Goal: Task Accomplishment & Management: Complete application form

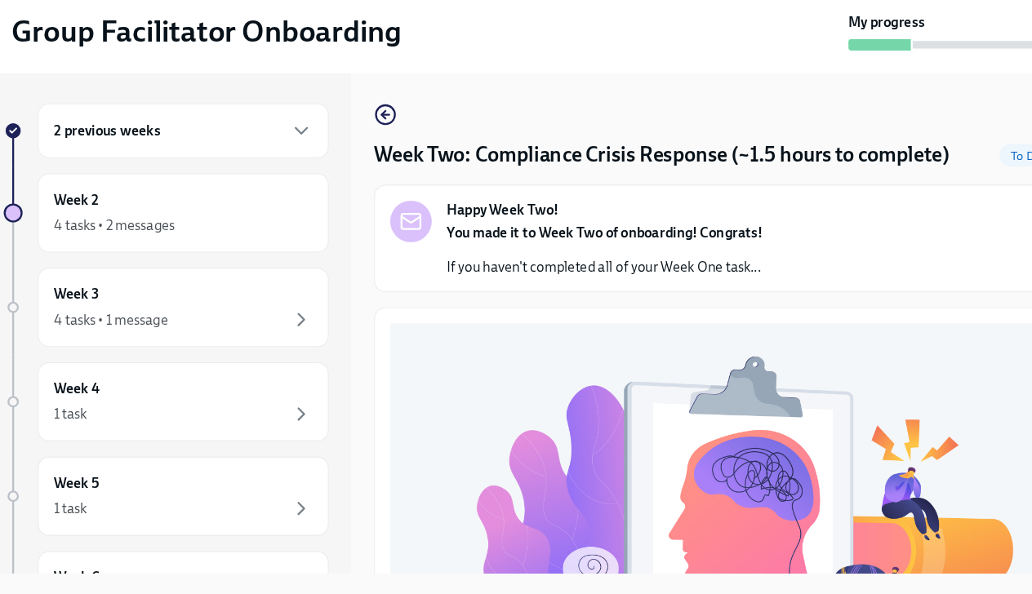
click at [127, 205] on div "2 previous weeks" at bounding box center [194, 193] width 251 height 47
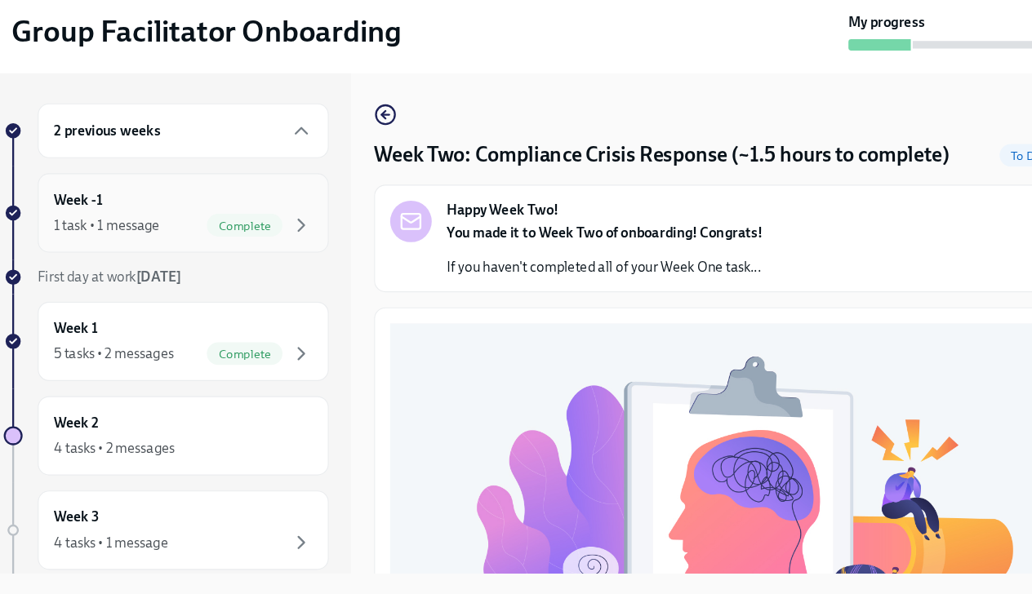
click at [149, 265] on div "Week -1 1 task • 1 message Complete" at bounding box center [194, 264] width 224 height 41
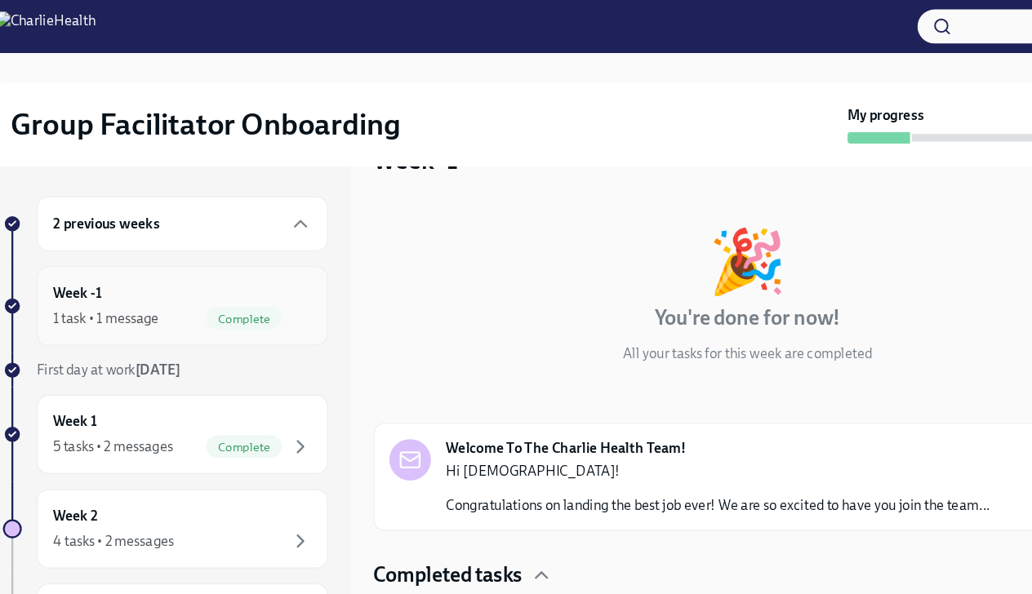
click at [216, 252] on div "Week -1 1 task • 1 message Complete" at bounding box center [194, 264] width 224 height 41
click at [180, 274] on div "1 task • 1 message Complete" at bounding box center [194, 275] width 224 height 20
click at [202, 190] on div "2 previous weeks" at bounding box center [194, 194] width 224 height 20
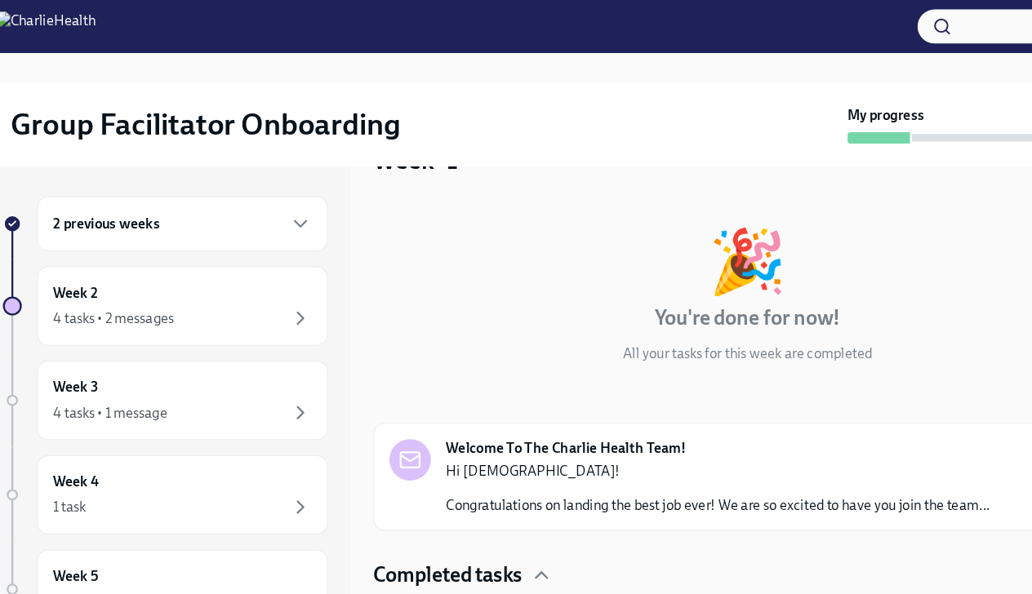
click at [184, 205] on div "2 previous weeks" at bounding box center [194, 193] width 251 height 47
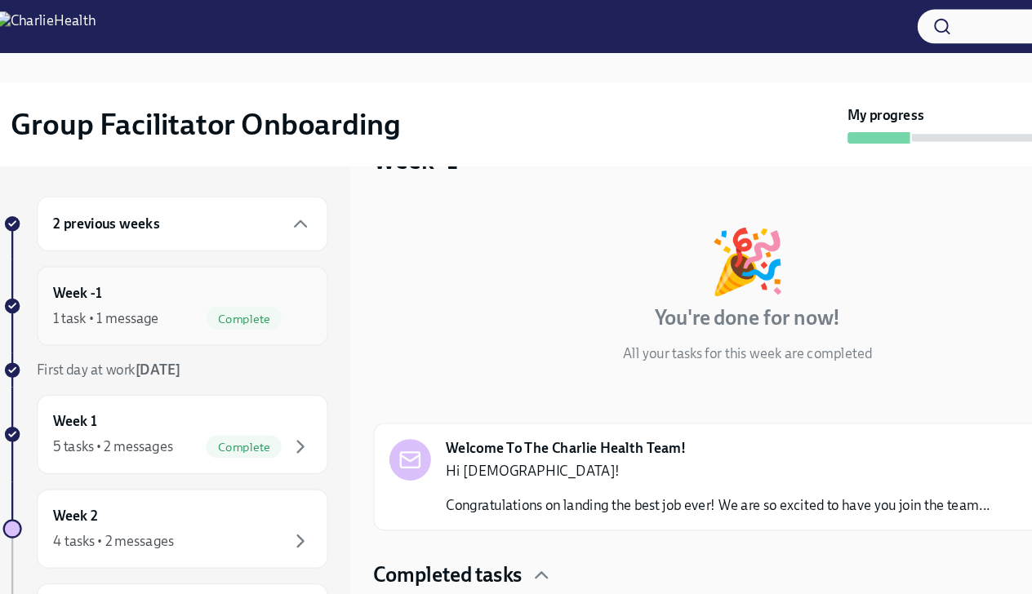
click at [183, 268] on div "1 task • 1 message Complete" at bounding box center [194, 275] width 224 height 20
click at [268, 272] on span "Complete" at bounding box center [247, 275] width 65 height 12
click at [225, 375] on div "Week 1 5 tasks • 2 messages Complete" at bounding box center [194, 375] width 224 height 41
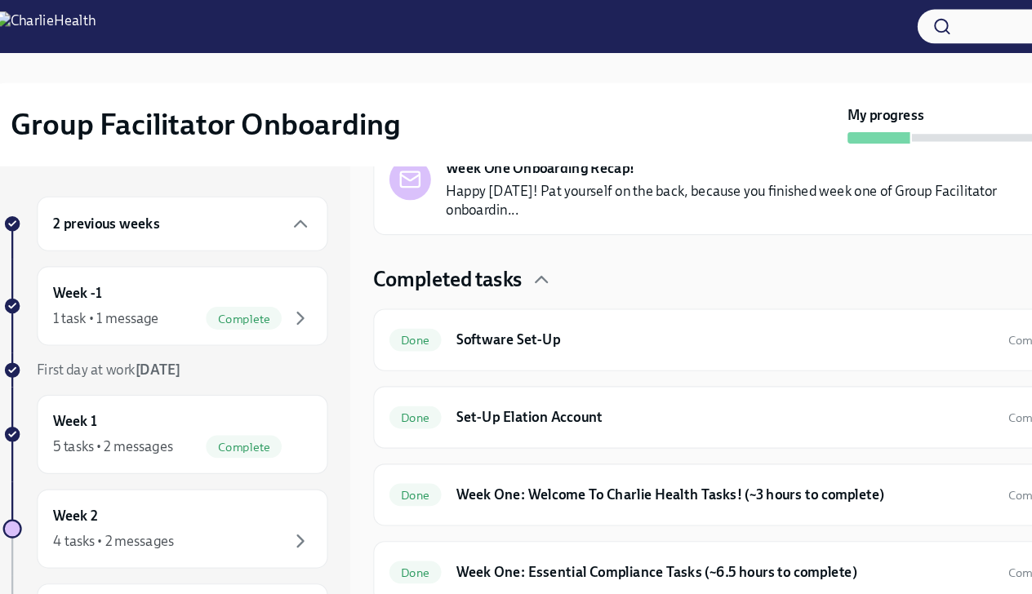
scroll to position [390, 0]
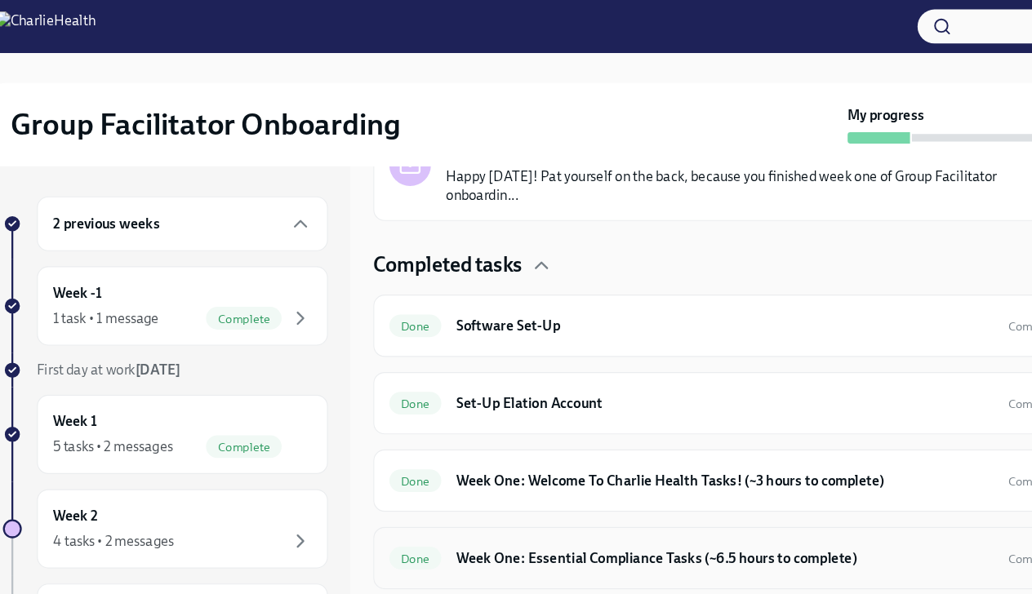
click at [566, 474] on h6 "Week One: Essential Compliance Tasks (~6.5 hours to complete)" at bounding box center [663, 483] width 464 height 18
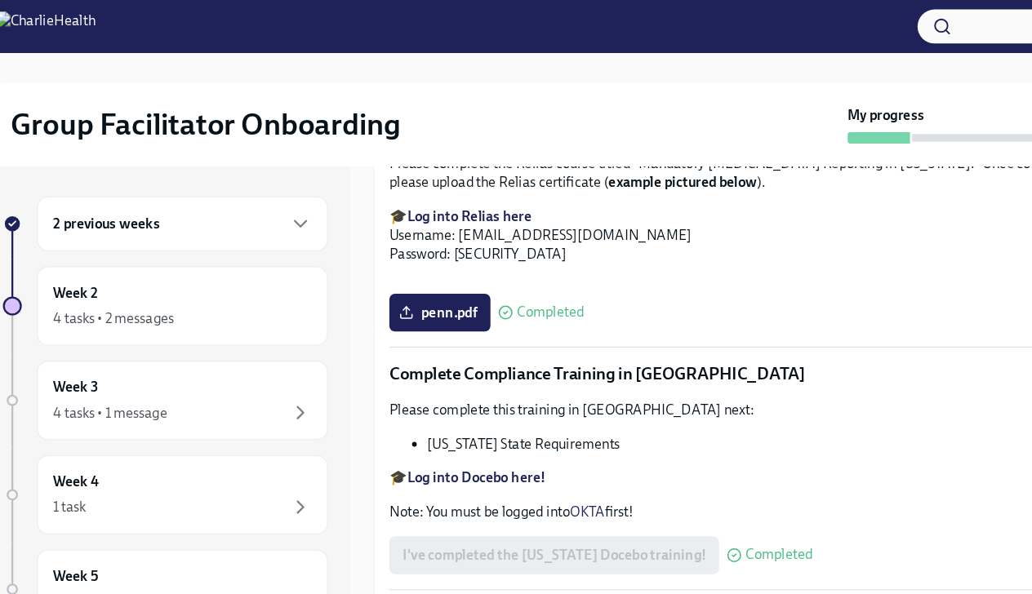
click at [157, 198] on h6 "2 previous weeks" at bounding box center [128, 194] width 92 height 18
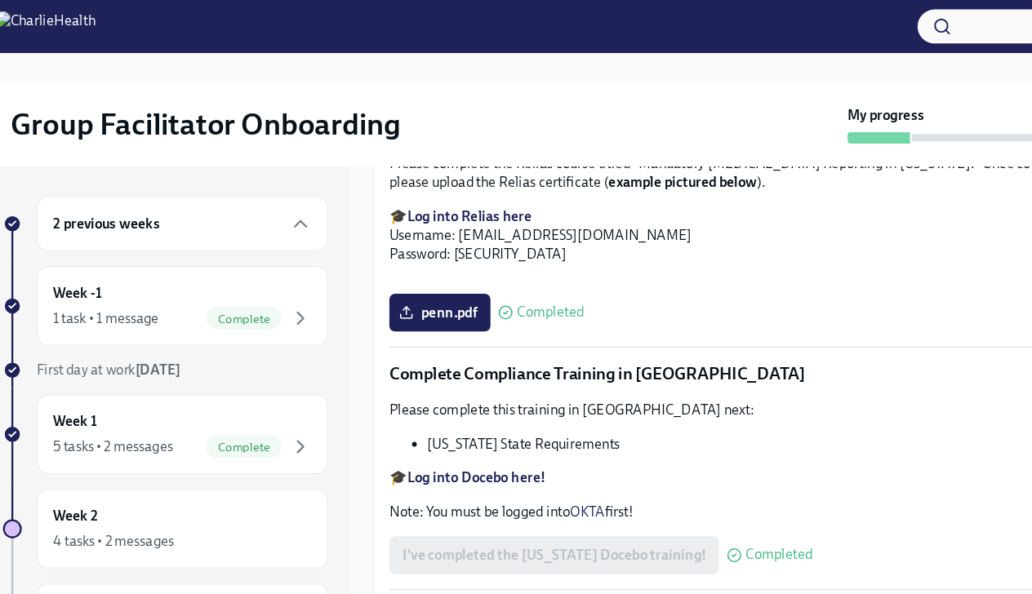
scroll to position [28, 0]
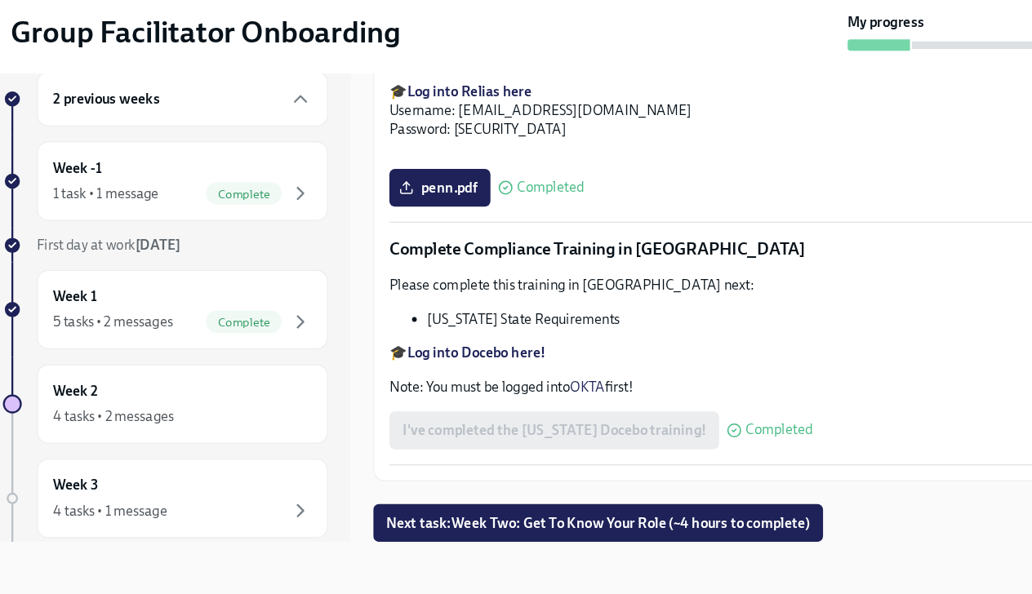
click at [140, 177] on div "2 previous weeks" at bounding box center [194, 165] width 251 height 47
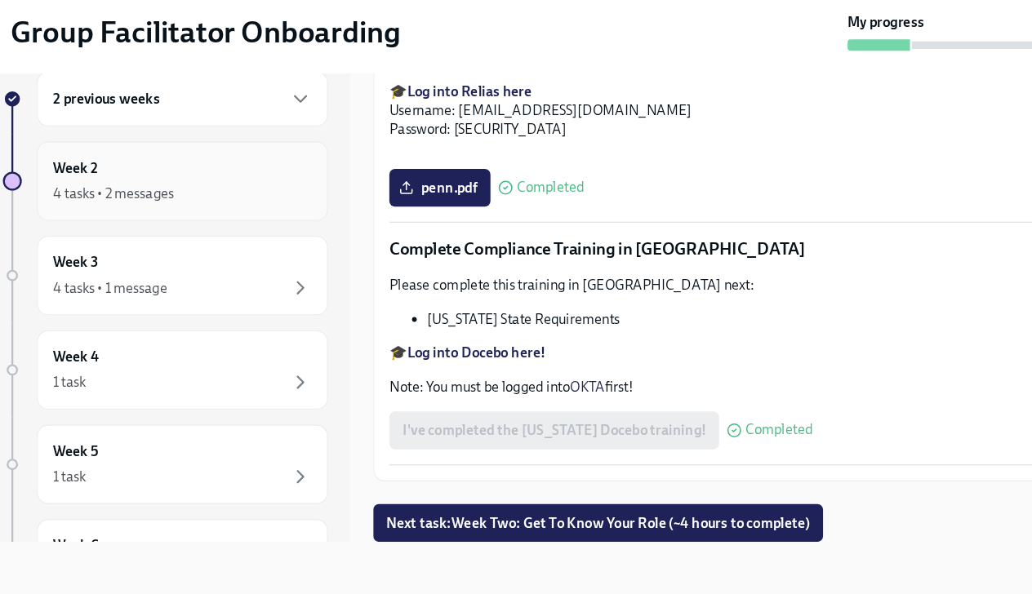
click at [143, 235] on div "Week 2 4 tasks • 2 messages" at bounding box center [194, 236] width 224 height 41
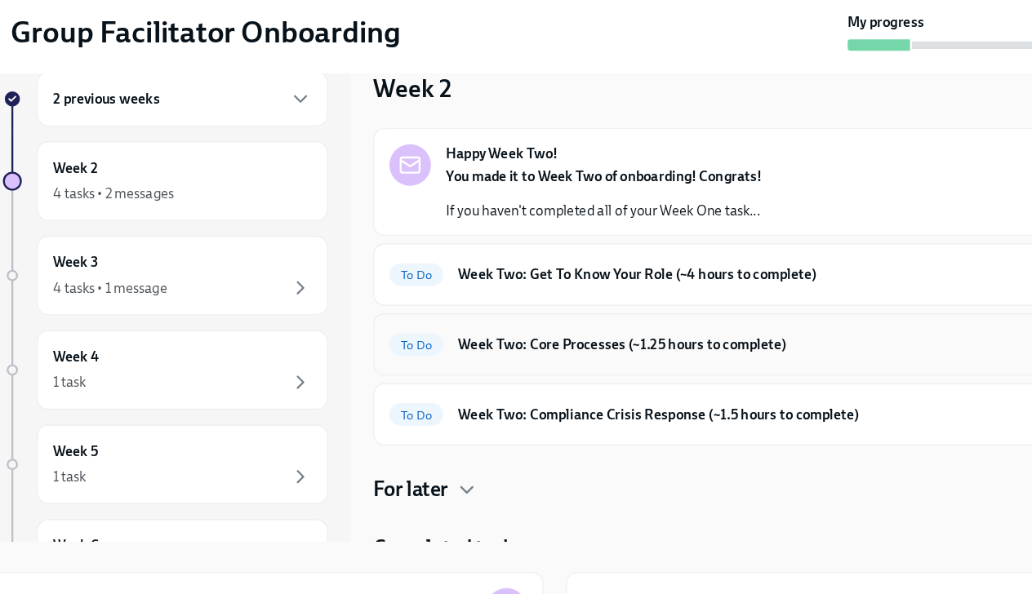
click at [504, 380] on h6 "Week Two: Core Processes (~1.25 hours to complete)" at bounding box center [679, 378] width 493 height 18
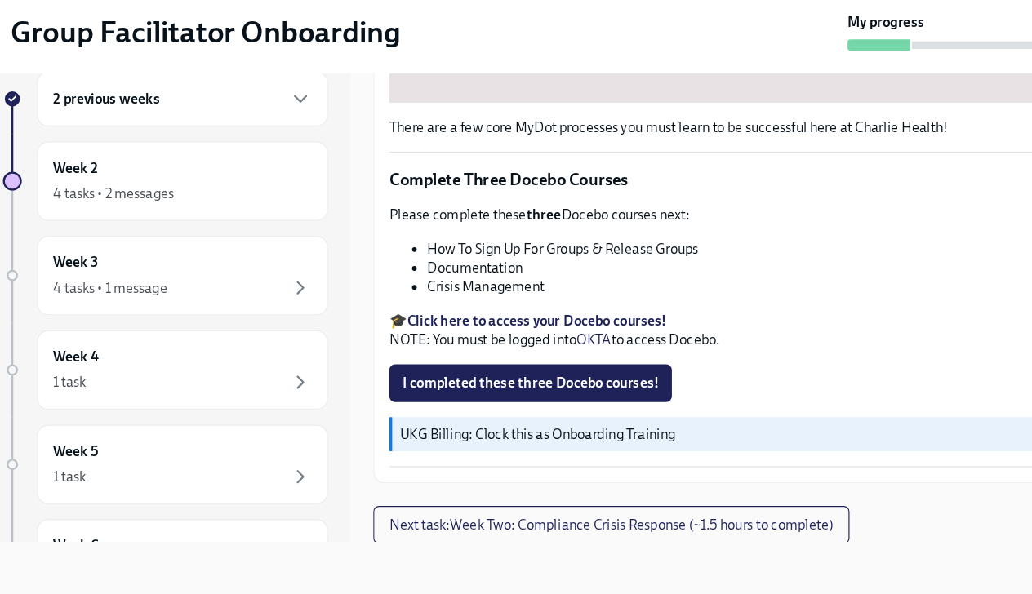
scroll to position [577, 0]
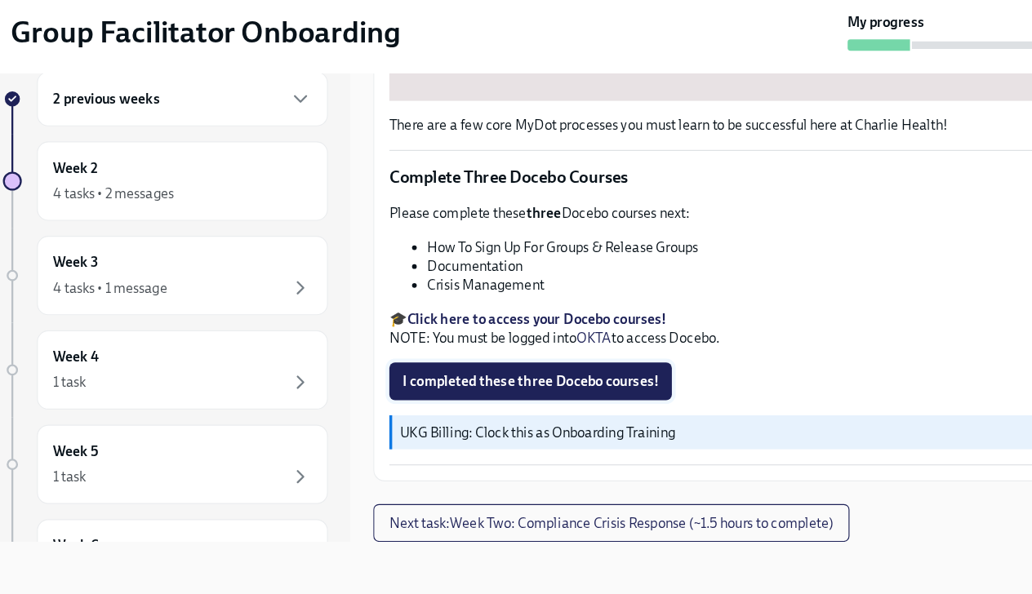
click at [502, 407] on span "I completed these three Docebo courses!" at bounding box center [495, 410] width 221 height 16
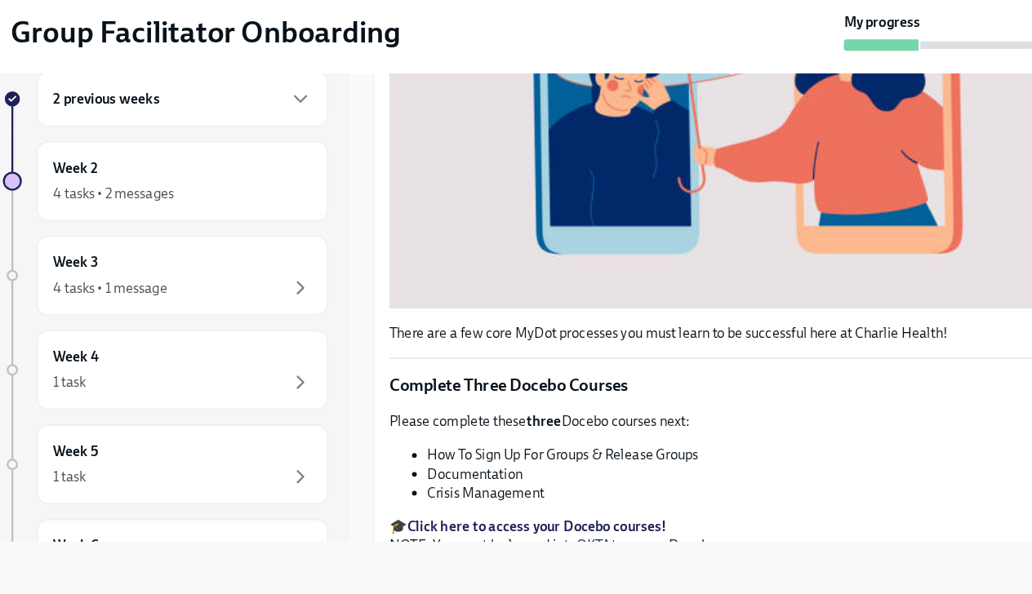
scroll to position [481, 0]
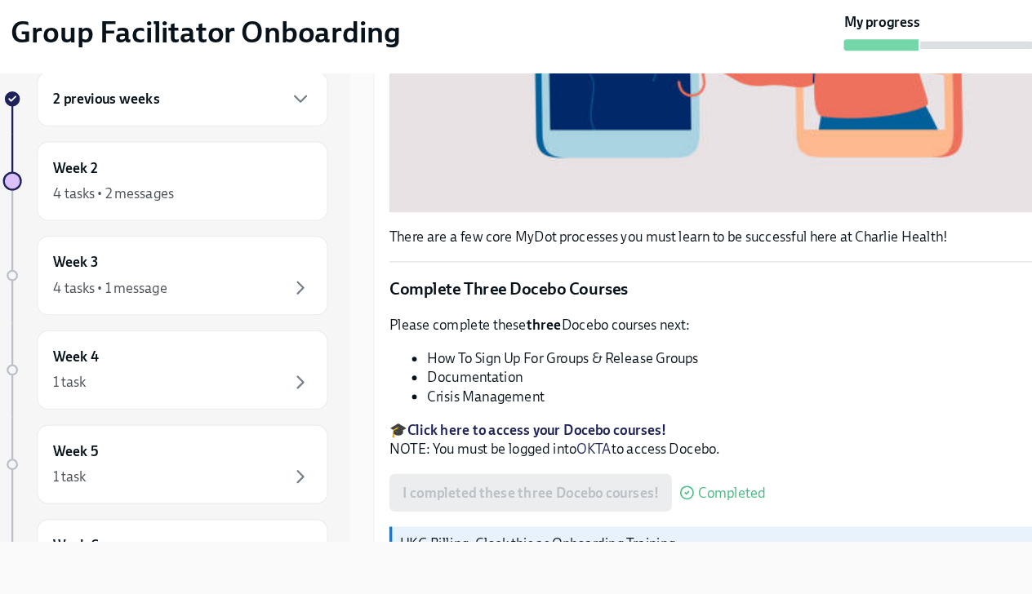
click at [470, 503] on div "I completed these three Docebo courses! Completed" at bounding box center [535, 506] width 325 height 33
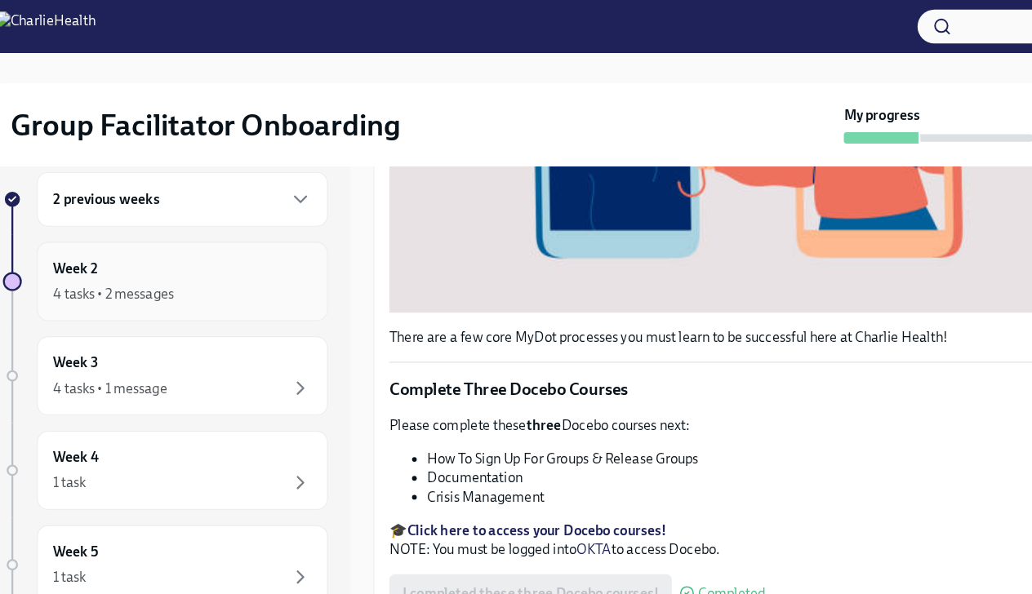
scroll to position [0, 0]
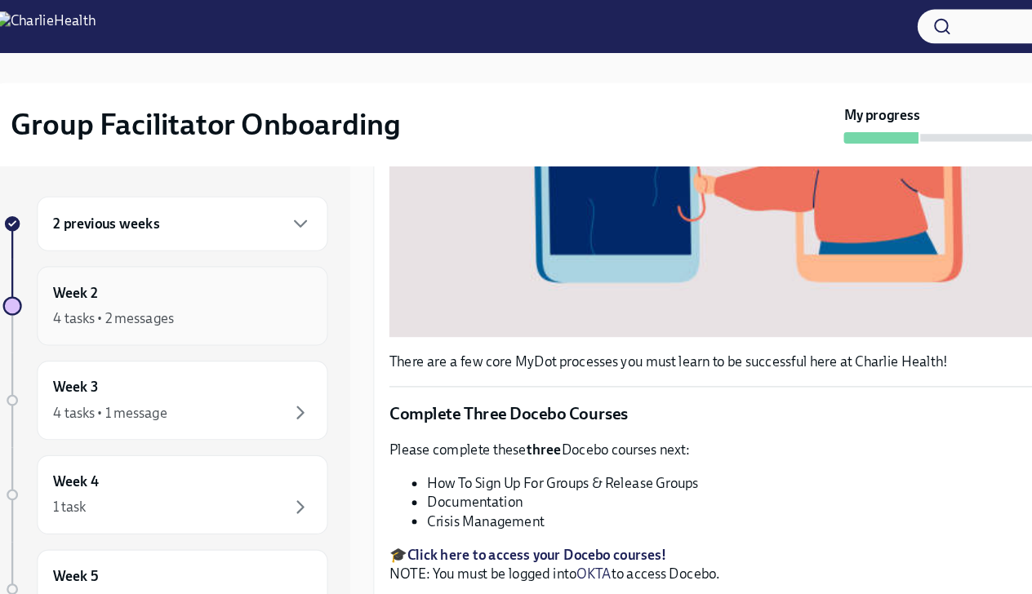
click at [196, 265] on div "Week 2 4 tasks • 2 messages" at bounding box center [194, 264] width 224 height 41
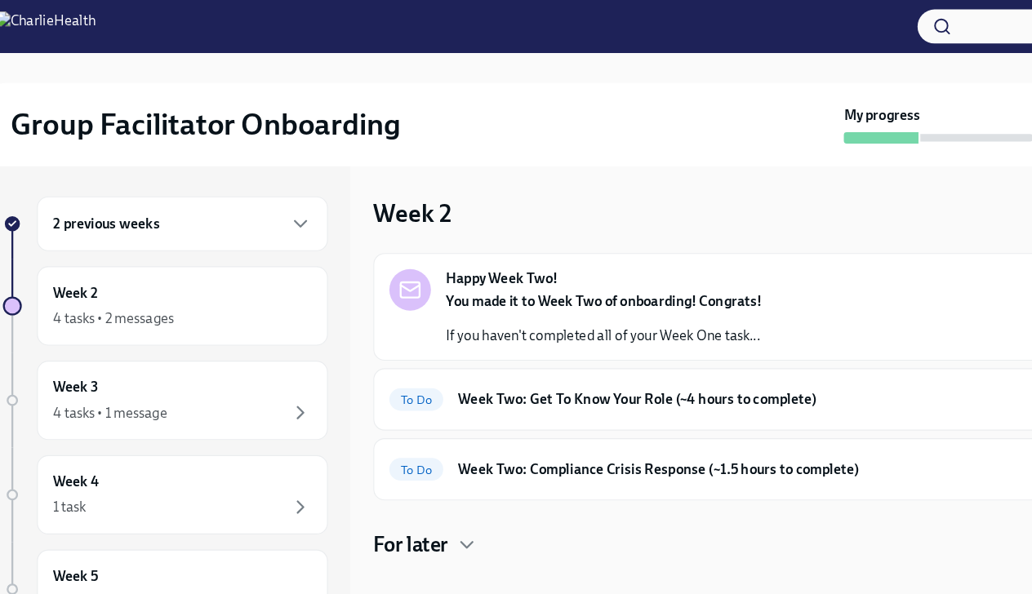
click at [229, 201] on div "2 previous weeks" at bounding box center [194, 194] width 224 height 20
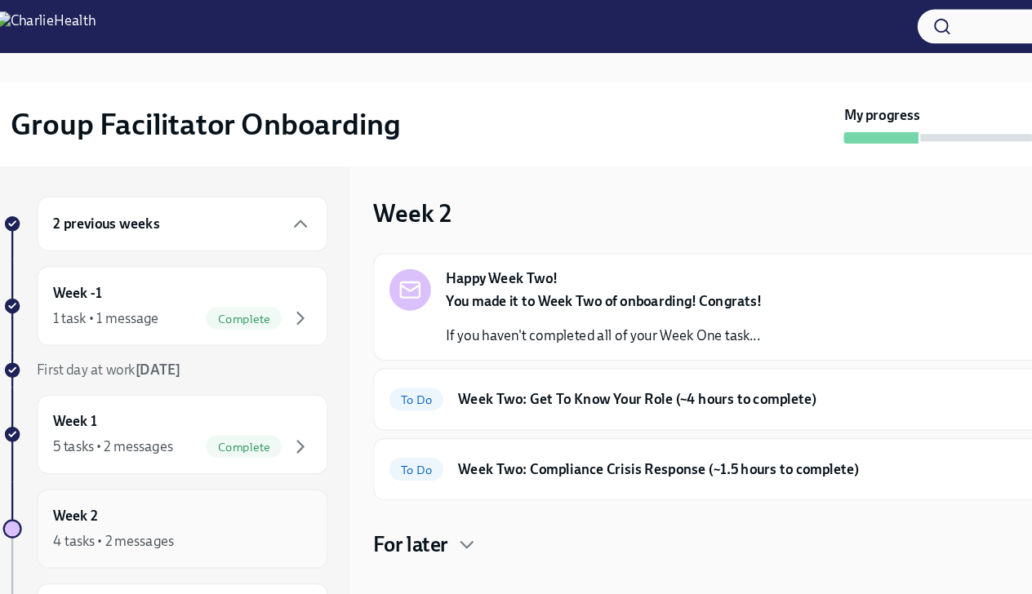
click at [189, 474] on div "4 tasks • 2 messages" at bounding box center [194, 468] width 224 height 20
click at [225, 472] on div "4 tasks • 2 messages" at bounding box center [194, 468] width 224 height 20
click at [228, 451] on div "Week 2 4 tasks • 2 messages" at bounding box center [194, 457] width 224 height 41
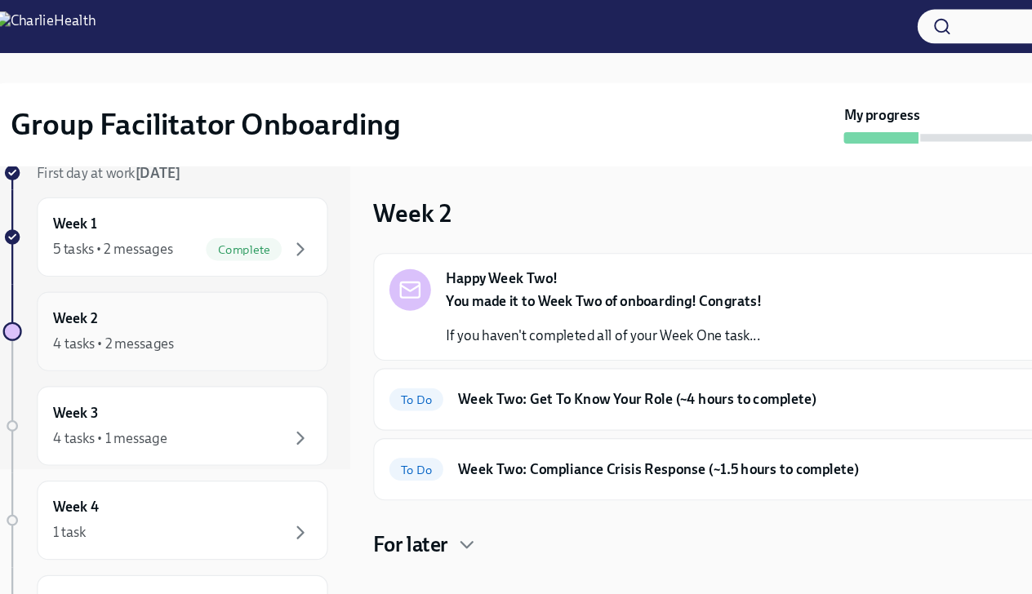
scroll to position [177, 0]
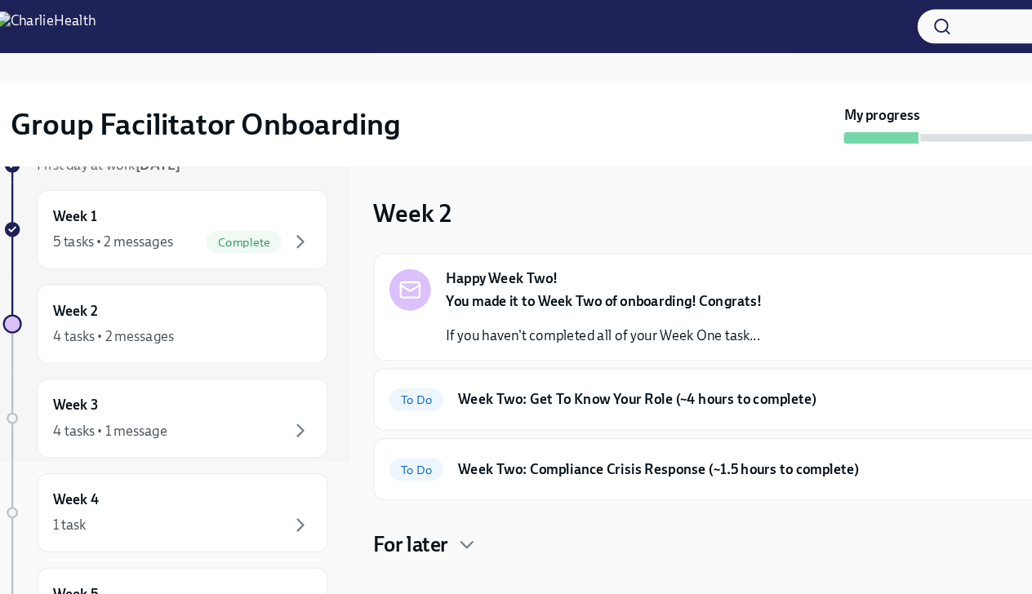
click at [537, 279] on div "You made it to Week Two of onboarding! Congrats! If you haven't completed all o…" at bounding box center [558, 275] width 273 height 46
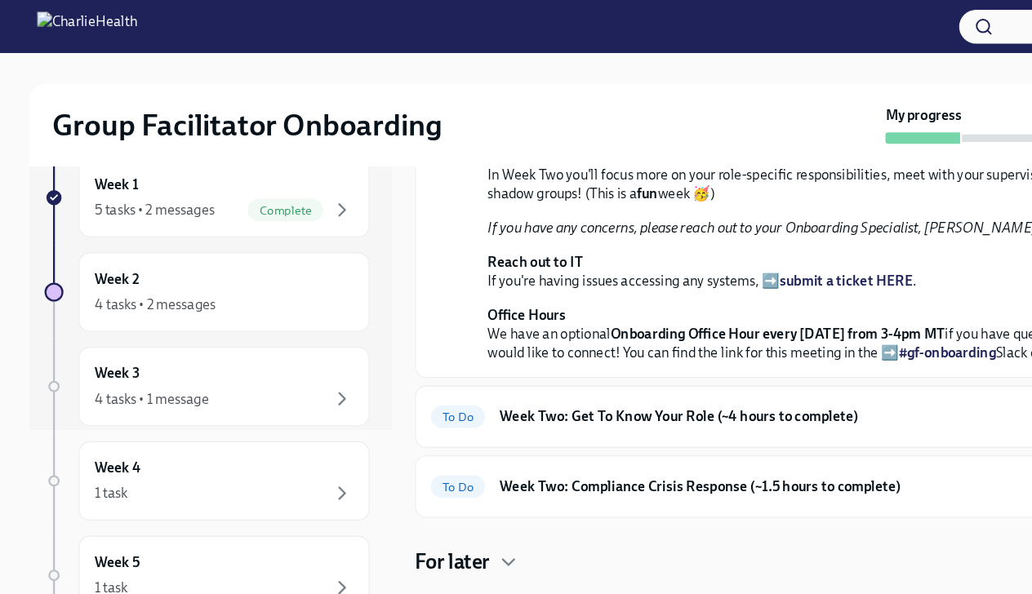
scroll to position [0, 0]
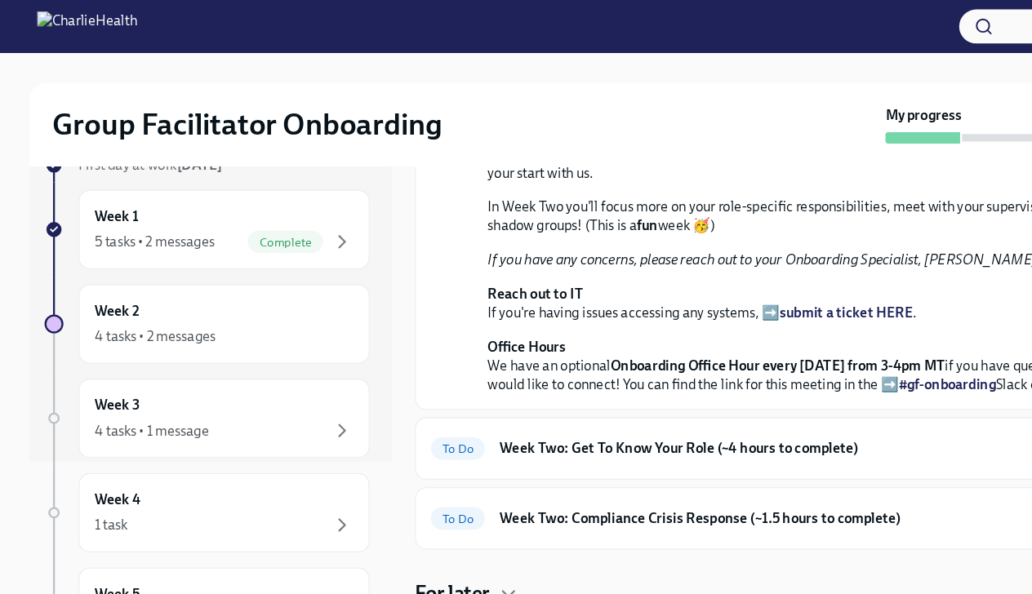
click at [869, 21] on button "button" at bounding box center [914, 22] width 170 height 29
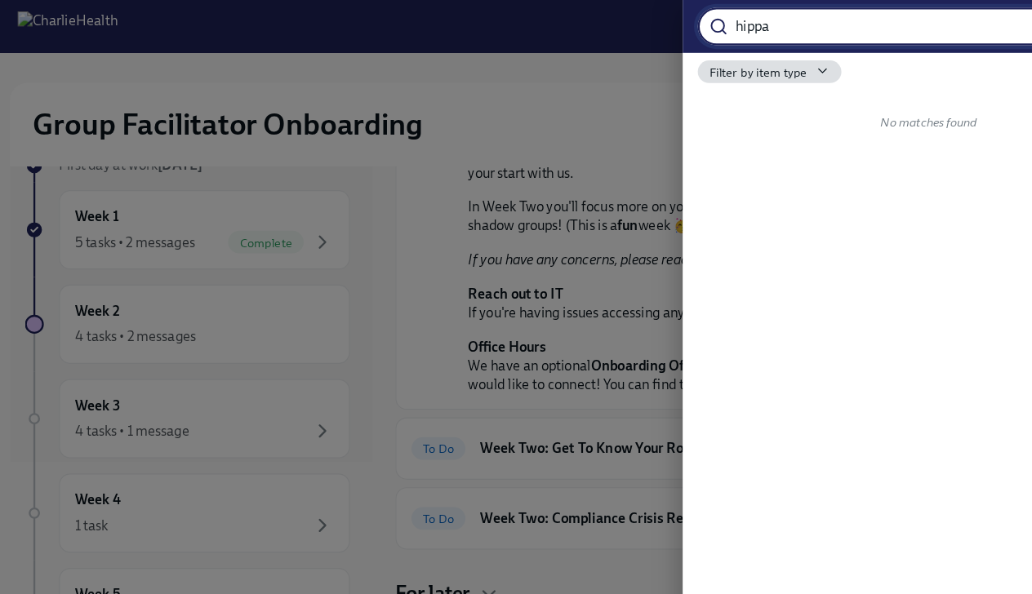
type input "hippa"
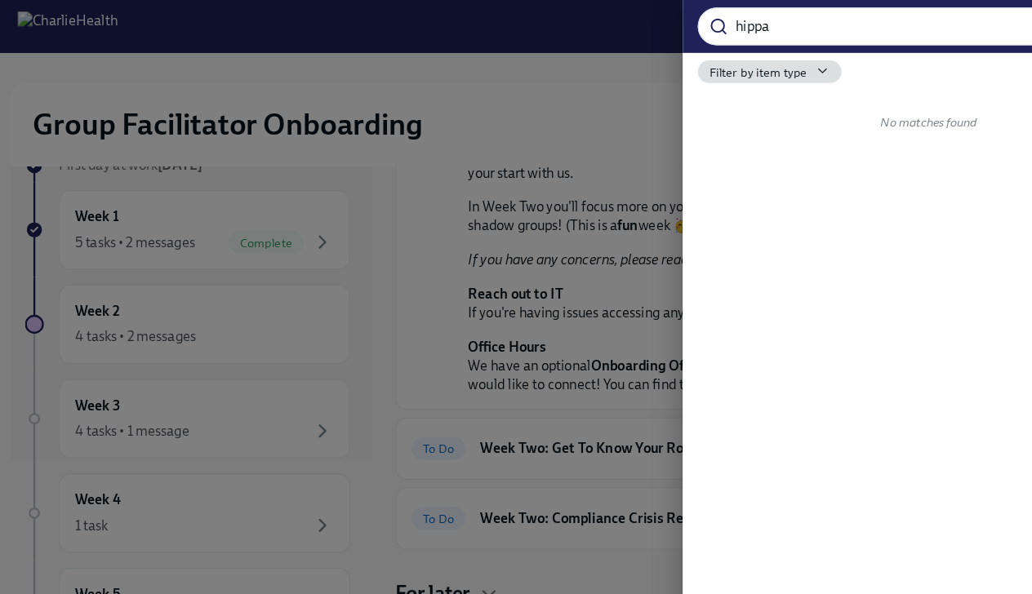
click at [573, 56] on div at bounding box center [516, 297] width 1032 height 594
